Goal: Task Accomplishment & Management: Manage account settings

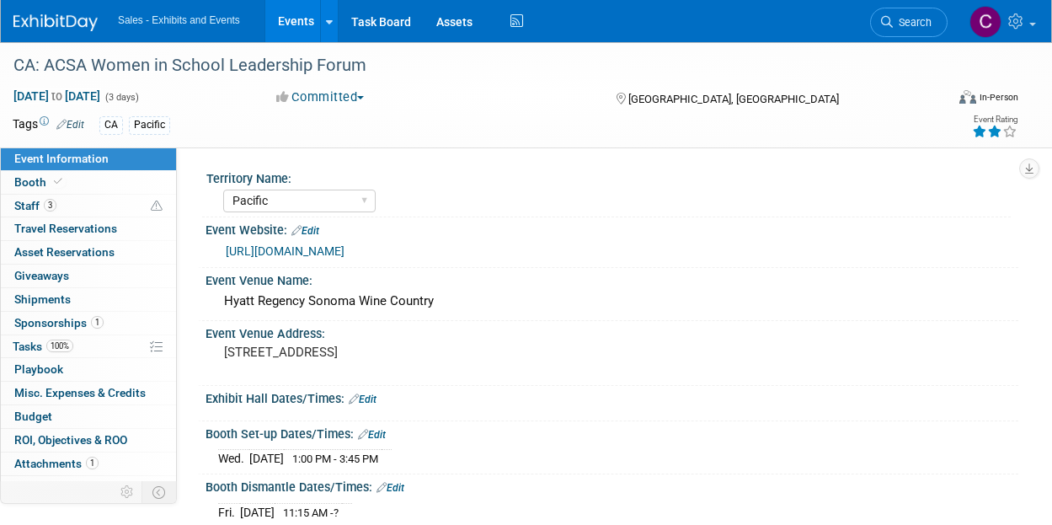
select select "Pacific"
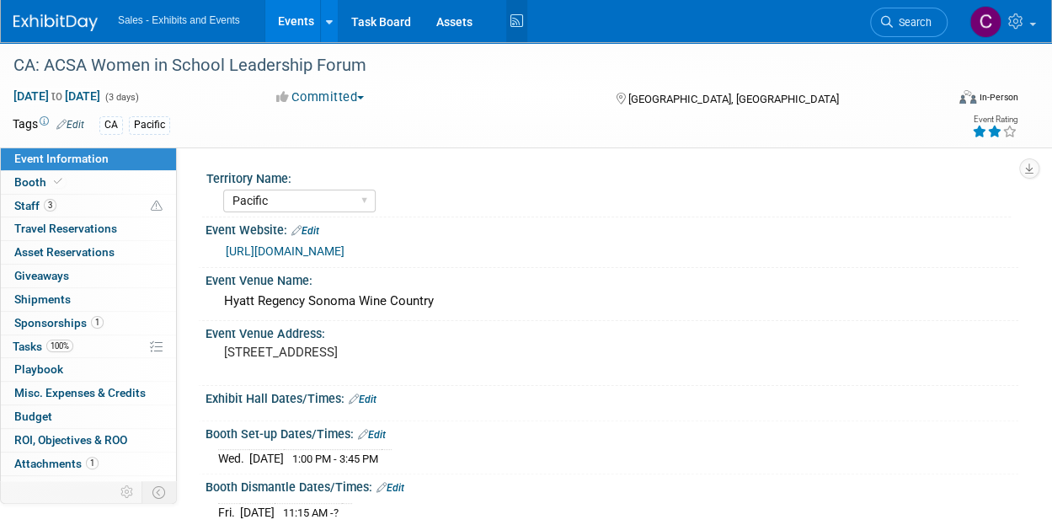
click at [527, 20] on icon at bounding box center [516, 21] width 21 height 26
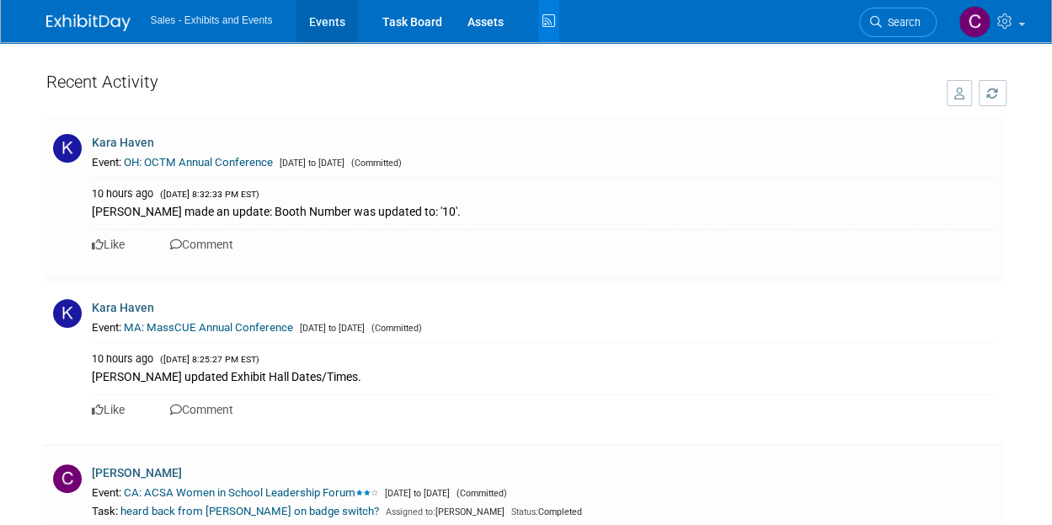
click at [343, 22] on link "Events" at bounding box center [326, 21] width 61 height 42
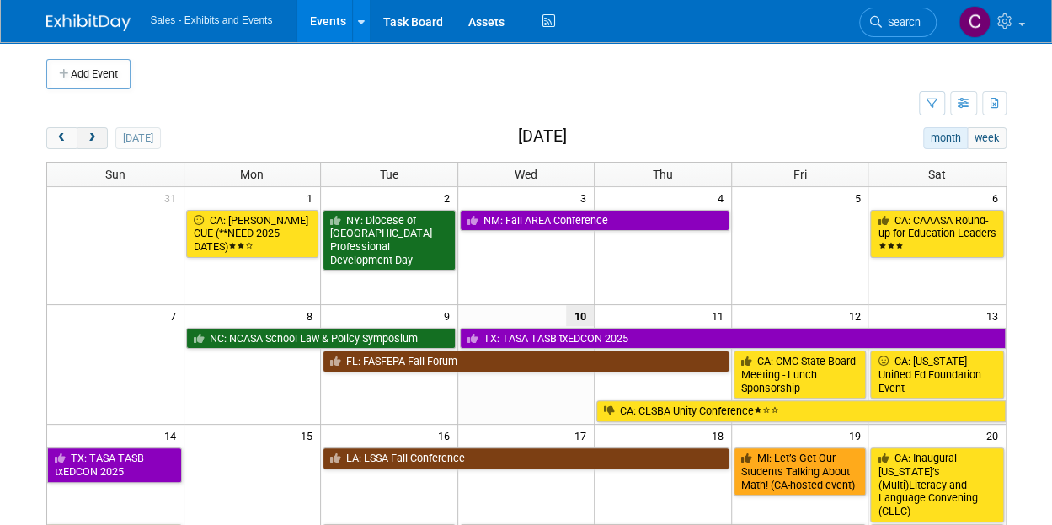
click at [97, 130] on button "next" at bounding box center [92, 138] width 31 height 22
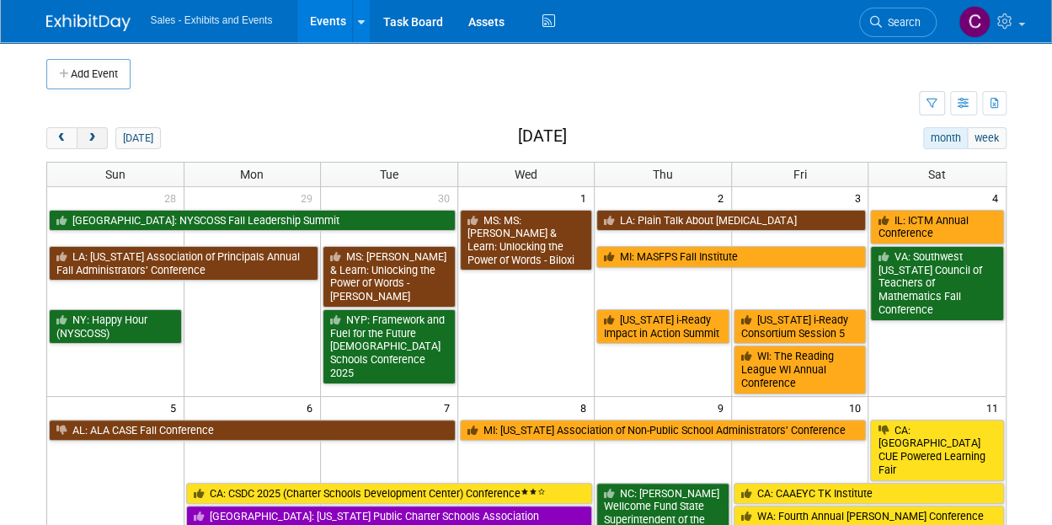
click at [97, 130] on button "next" at bounding box center [92, 138] width 31 height 22
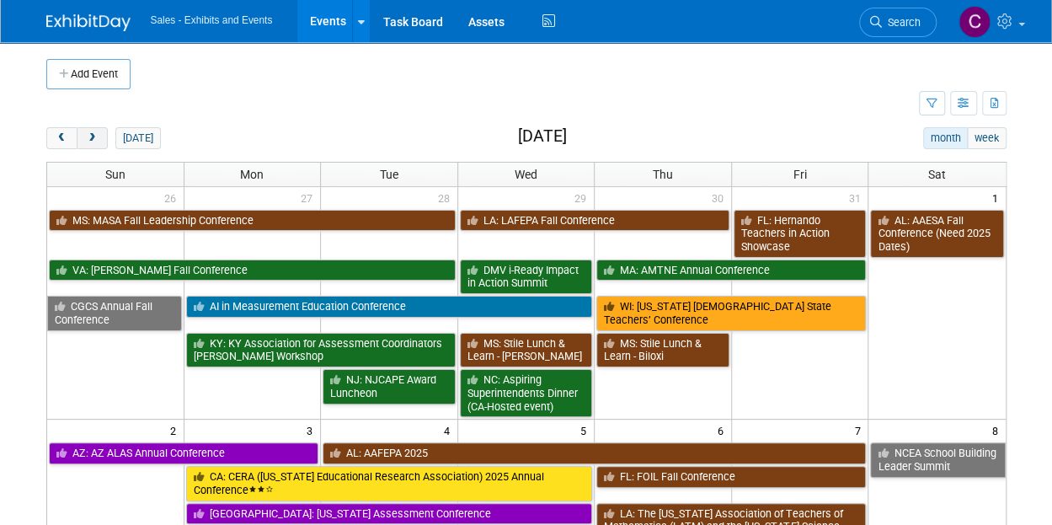
click at [97, 130] on button "next" at bounding box center [92, 138] width 31 height 22
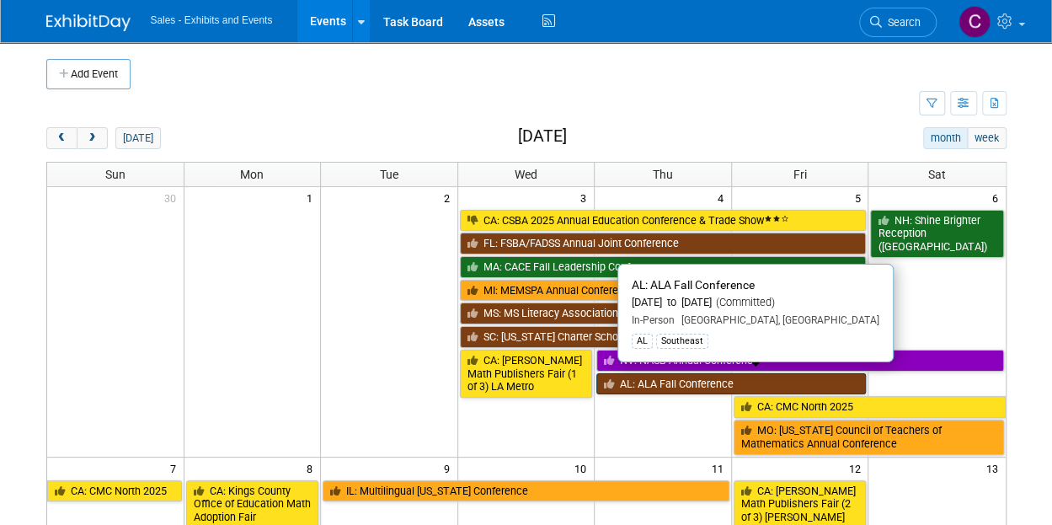
click at [673, 384] on link "AL: ALA Fall Conference" at bounding box center [730, 384] width 269 height 22
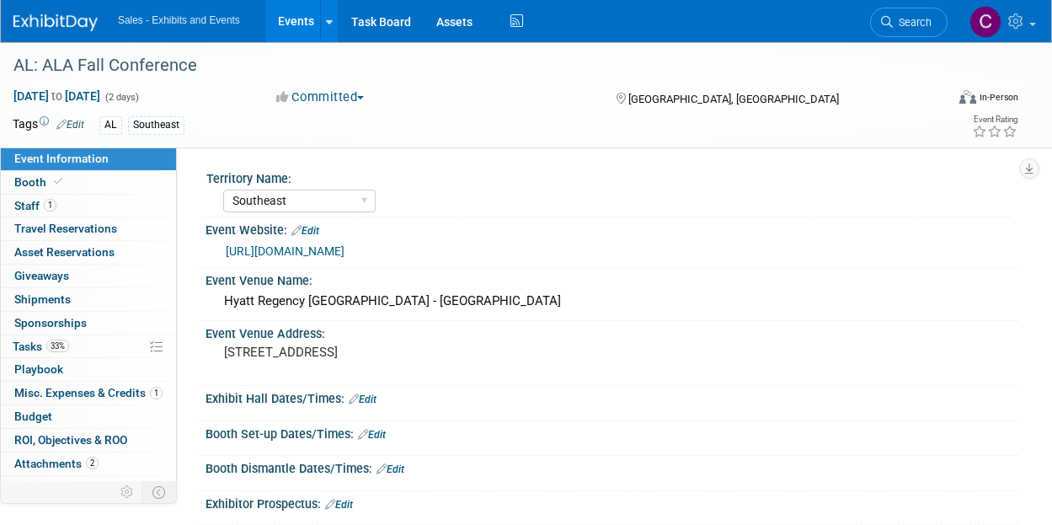
select select "Southeast"
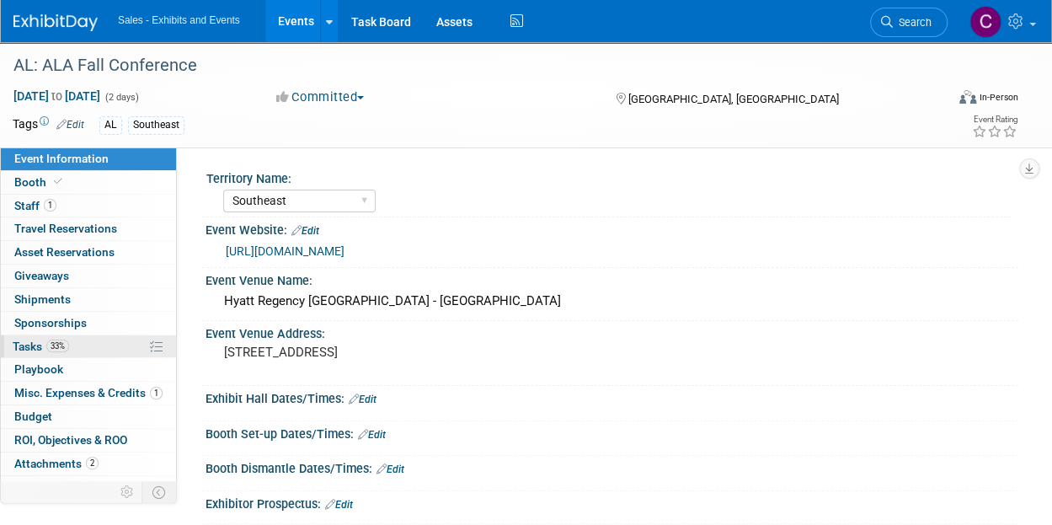
click at [42, 343] on span "Tasks 33%" at bounding box center [41, 345] width 56 height 13
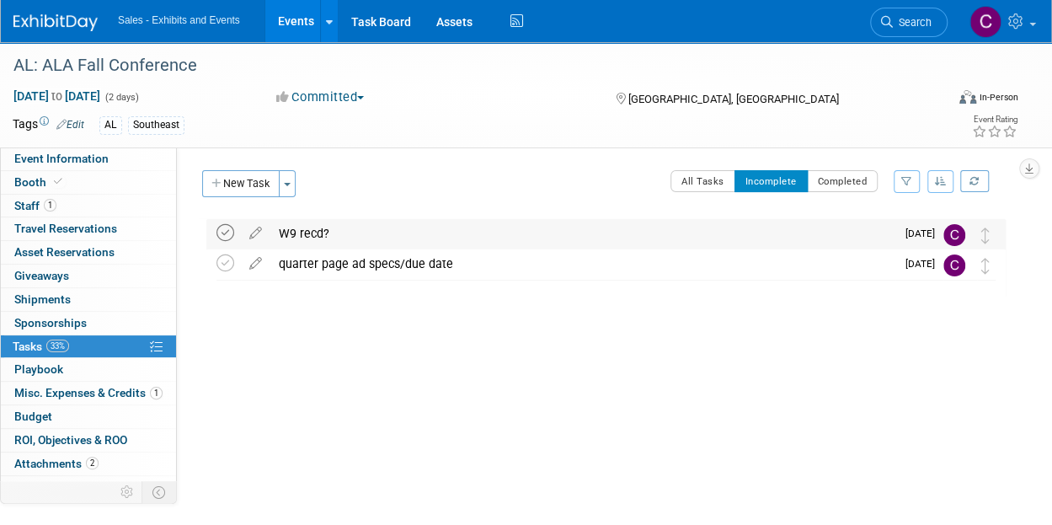
click at [226, 232] on icon at bounding box center [225, 233] width 18 height 18
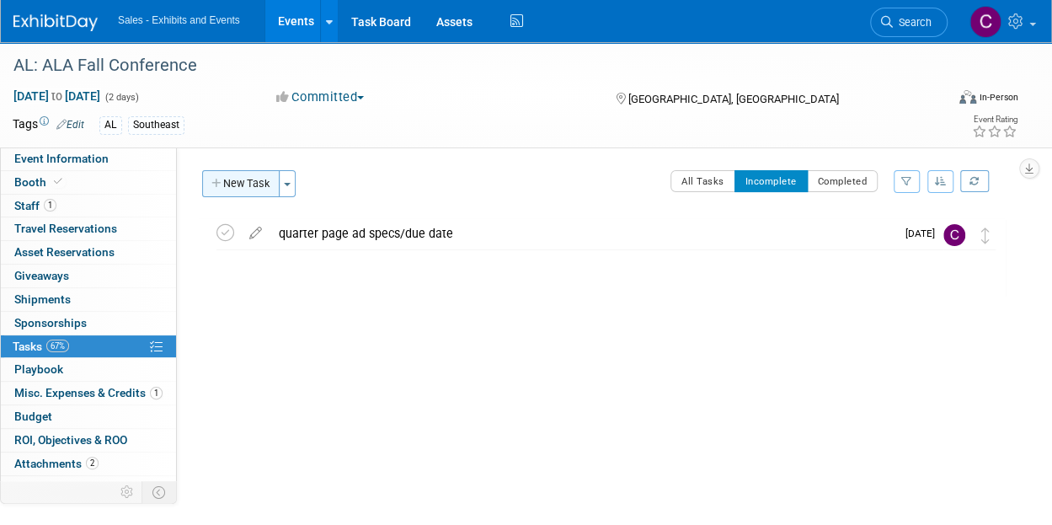
click at [247, 193] on button "New Task" at bounding box center [240, 183] width 77 height 27
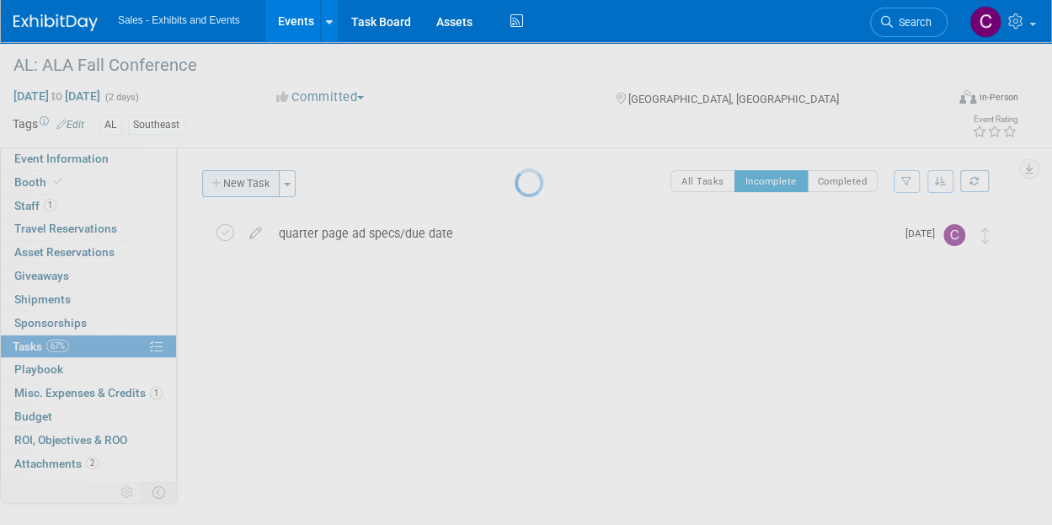
select select "8"
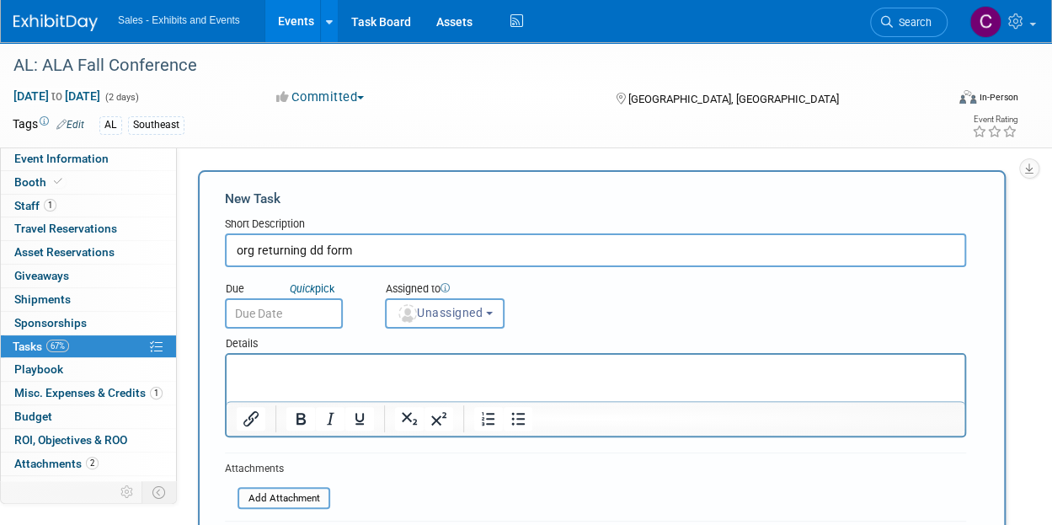
type input "org returning dd form"
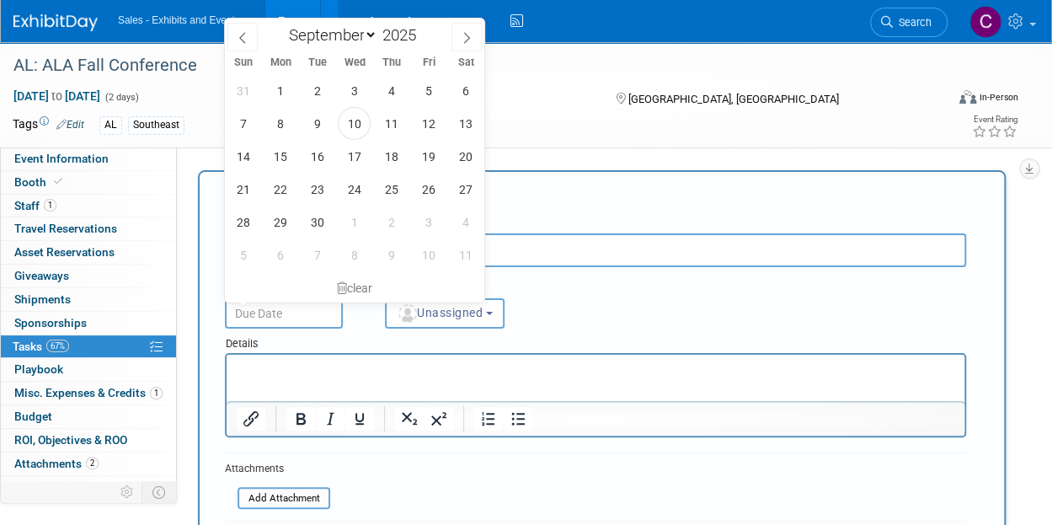
click at [286, 316] on input "text" at bounding box center [284, 313] width 118 height 30
click at [352, 158] on span "17" at bounding box center [354, 156] width 33 height 33
type input "Sep 17, 2025"
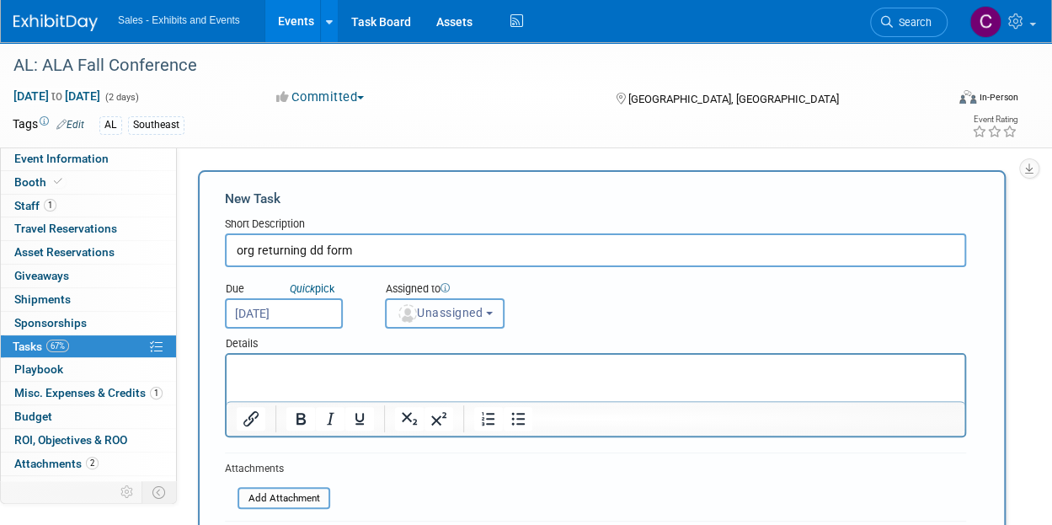
click at [458, 319] on span "Unassigned" at bounding box center [440, 312] width 86 height 13
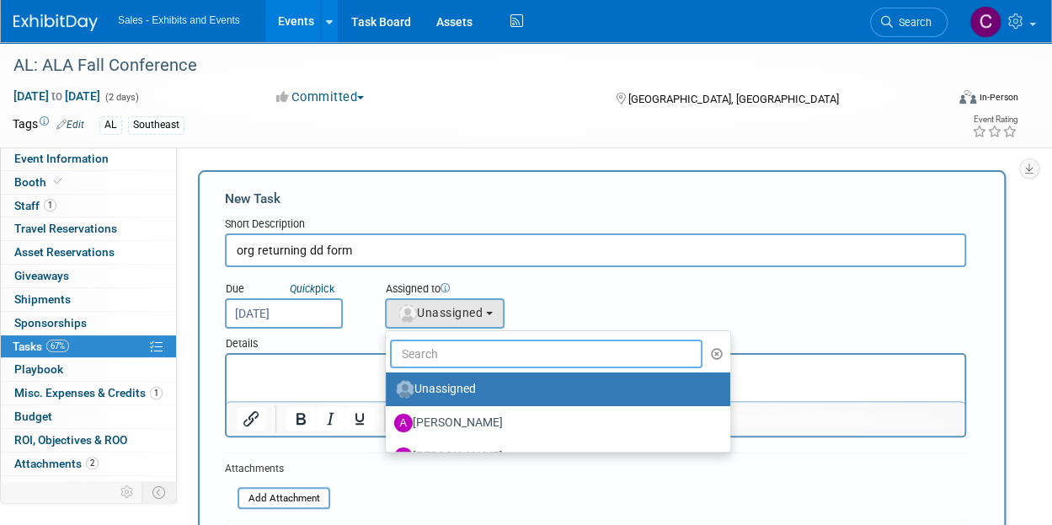
click at [471, 356] on input "text" at bounding box center [546, 353] width 312 height 29
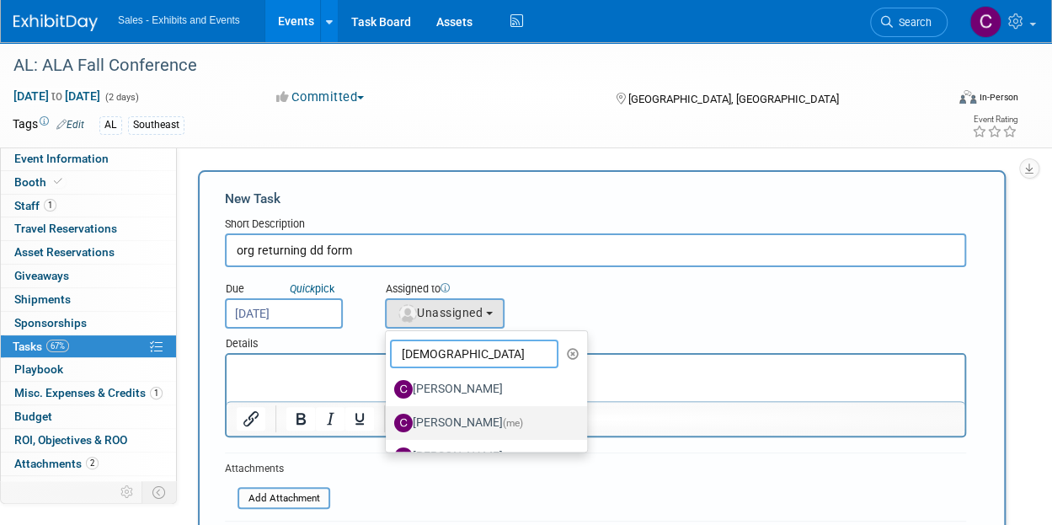
type input "christ"
click at [475, 422] on label "Christine Lurz (me)" at bounding box center [482, 422] width 176 height 27
click at [388, 422] on input "Christine Lurz (me)" at bounding box center [382, 420] width 11 height 11
select select "a9e3834d-668b-4315-a5d4-069993be606a"
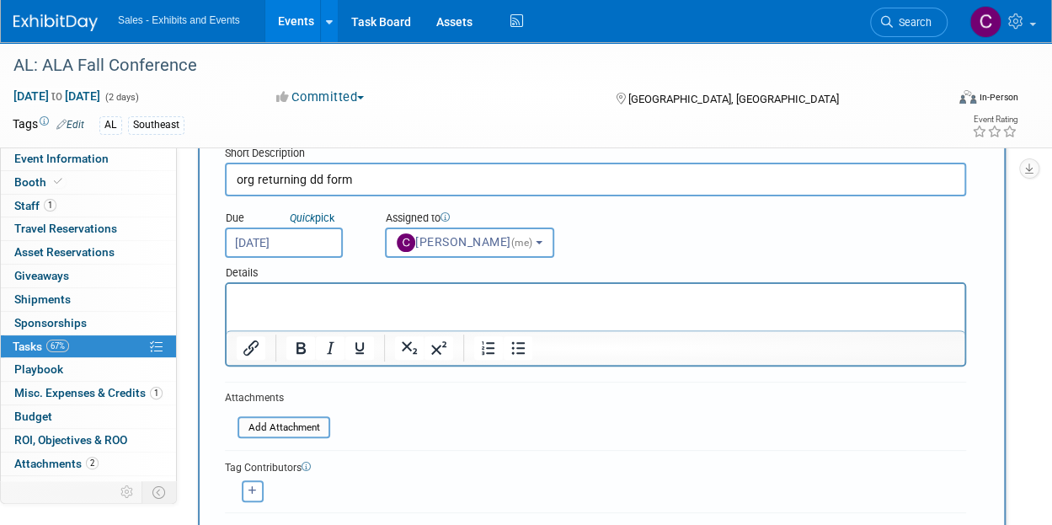
scroll to position [173, 0]
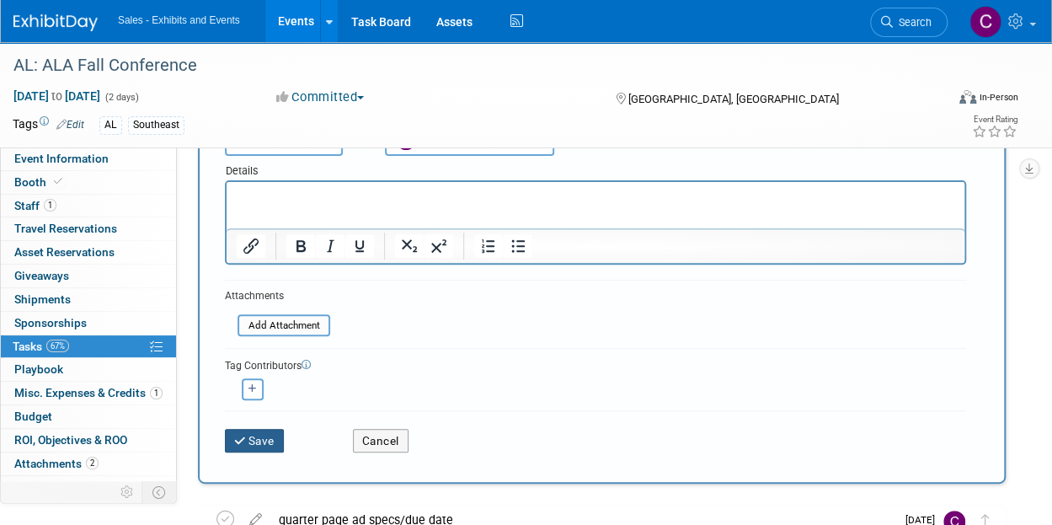
click at [248, 432] on button "Save" at bounding box center [254, 441] width 59 height 24
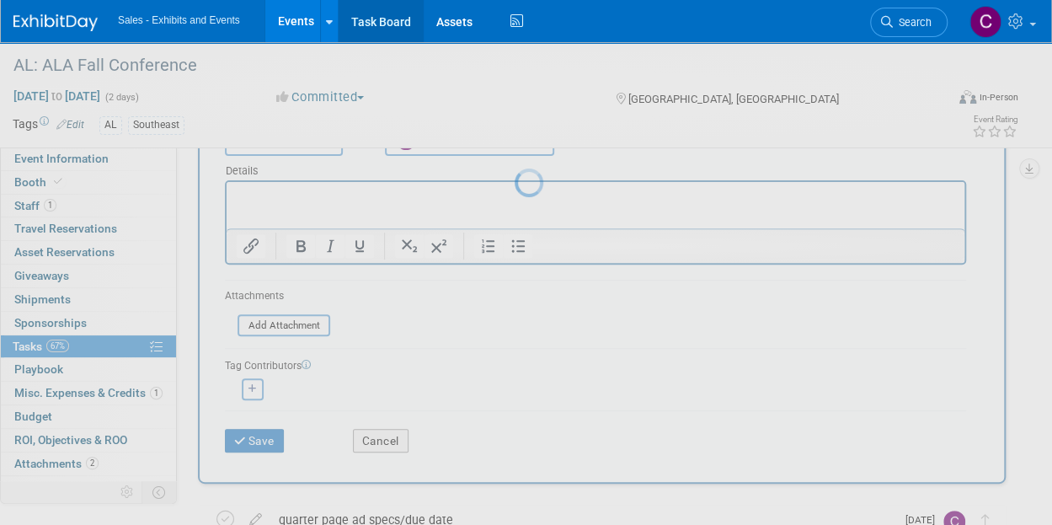
scroll to position [3, 0]
